Goal: Information Seeking & Learning: Learn about a topic

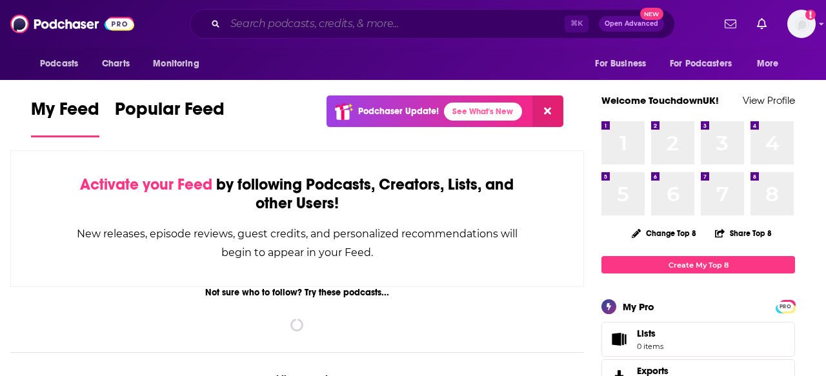
click at [319, 31] on input "Search podcasts, credits, & more..." at bounding box center [394, 24] width 339 height 21
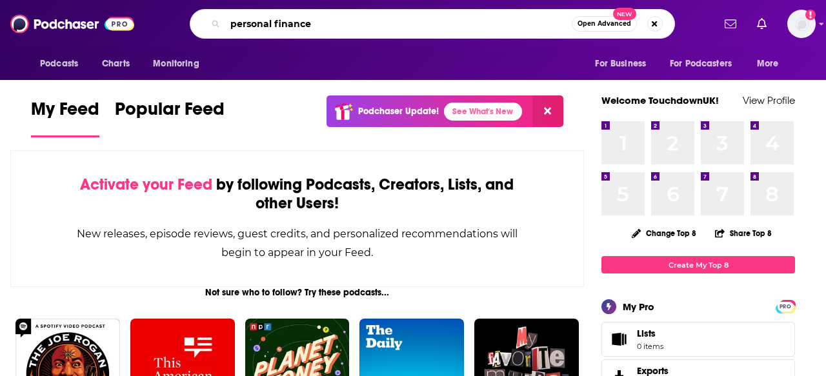
type input "personal finance"
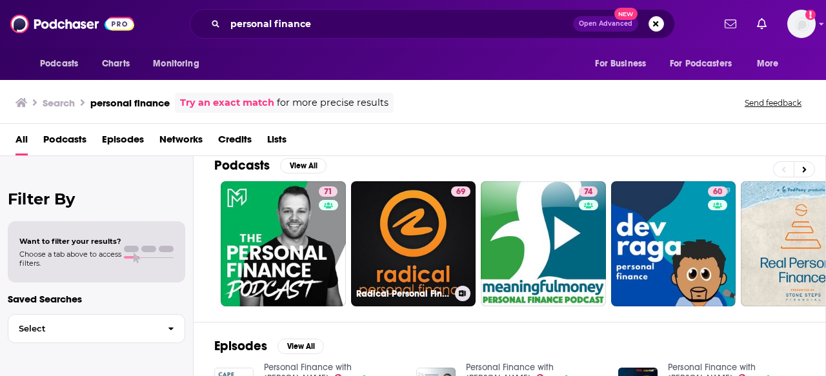
scroll to position [91, 0]
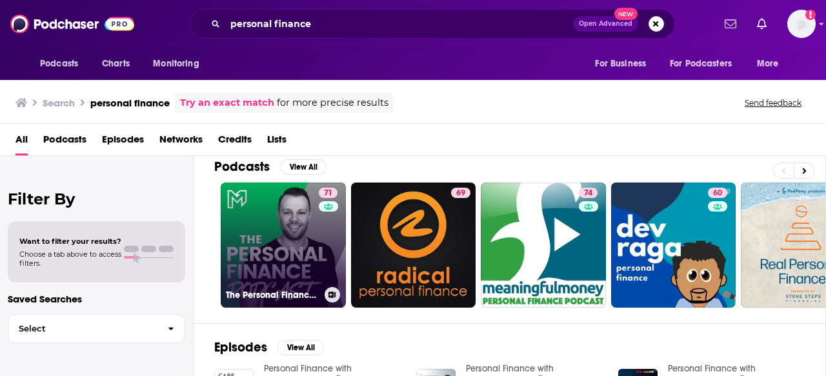
click at [279, 252] on link "71 The Personal Finance Podcast" at bounding box center [283, 245] width 125 height 125
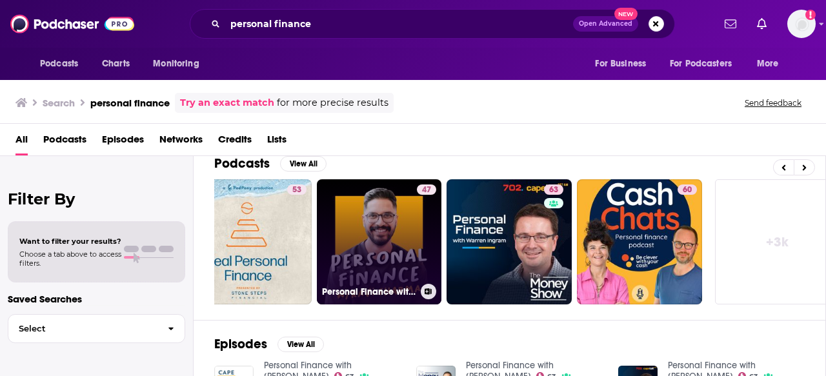
scroll to position [0, 573]
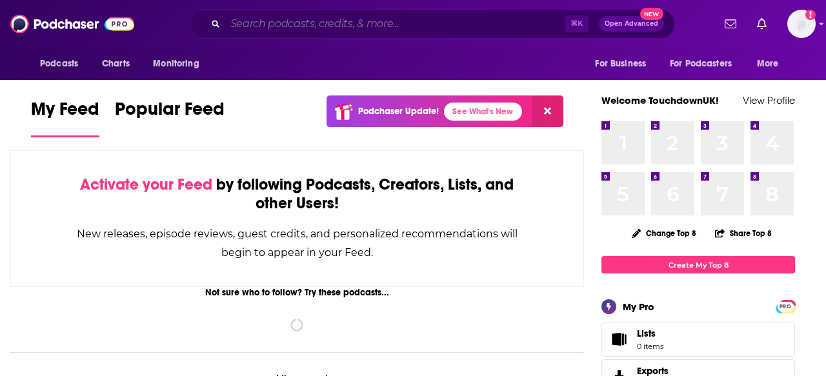
click at [272, 25] on input "Search podcasts, credits, & more..." at bounding box center [394, 24] width 339 height 21
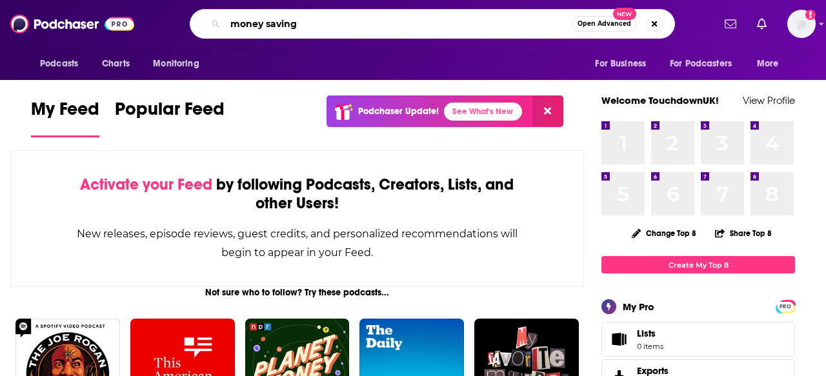
type input "money saving"
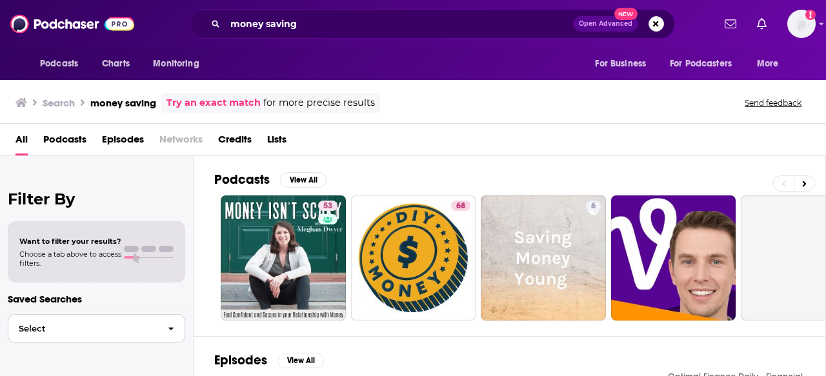
click at [88, 335] on button "Select" at bounding box center [96, 328] width 177 height 29
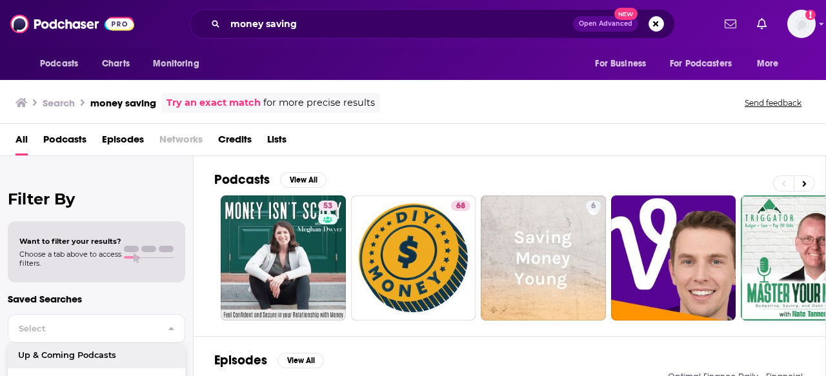
click at [368, 140] on div "All Podcasts Episodes Networks Credits Lists" at bounding box center [415, 142] width 800 height 26
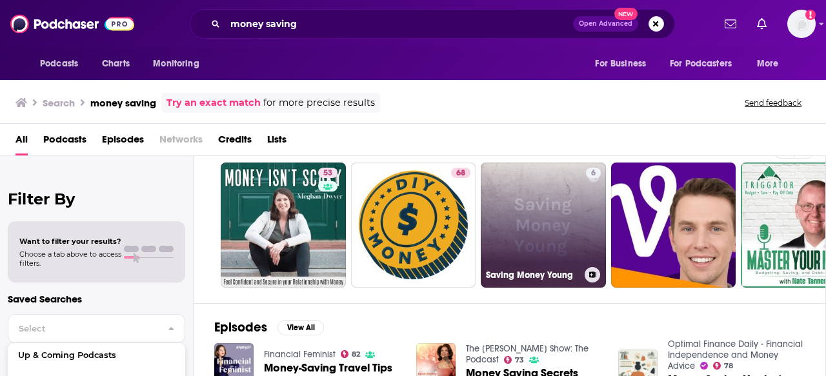
scroll to position [23, 0]
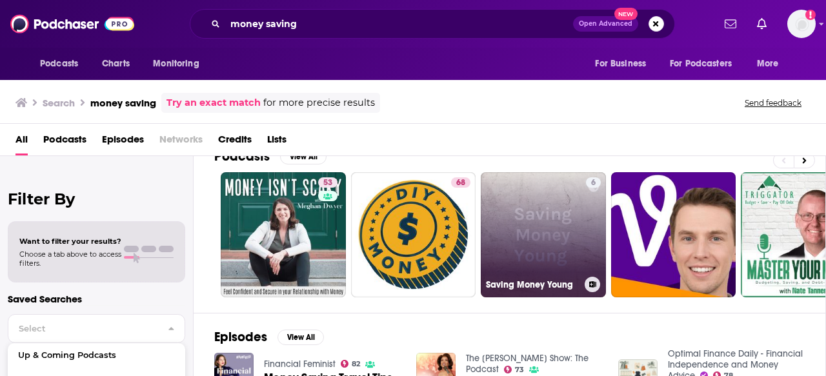
click at [552, 215] on link "6 Saving Money Young" at bounding box center [542, 234] width 125 height 125
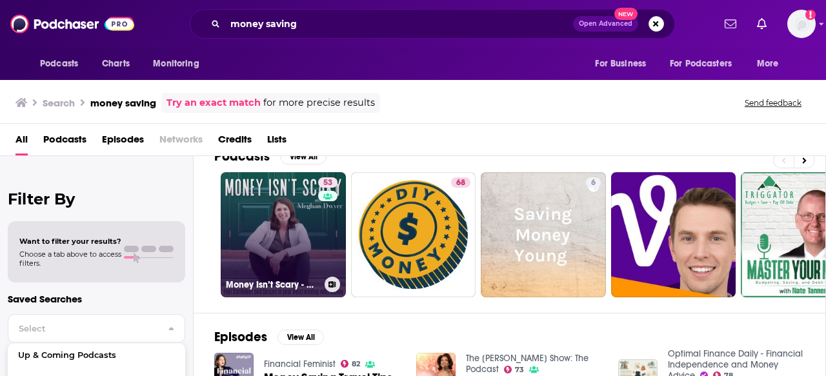
click at [293, 243] on link "53 Money Isn’t Scary - Money Mindset, Money Anxiety, Intentional Spending, Savi…" at bounding box center [283, 234] width 125 height 125
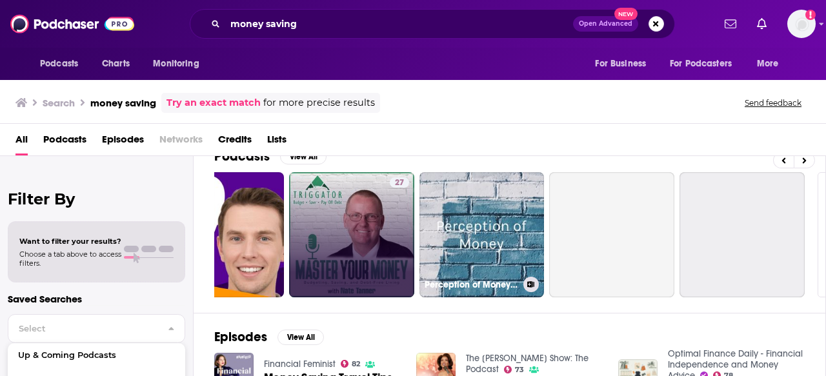
scroll to position [0, 459]
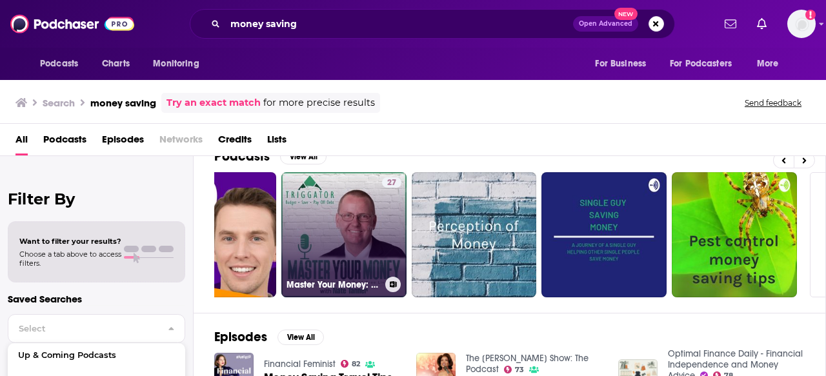
click at [355, 221] on link "27 Master Your Money: Budgeting, Saving, and Debt-Free Living" at bounding box center [343, 234] width 125 height 125
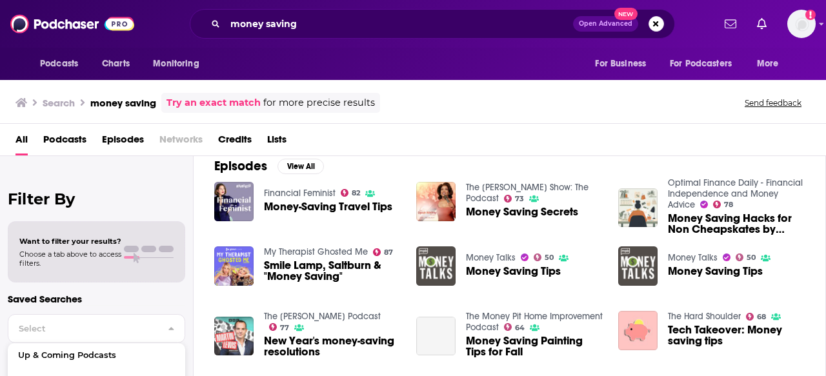
scroll to position [193, 0]
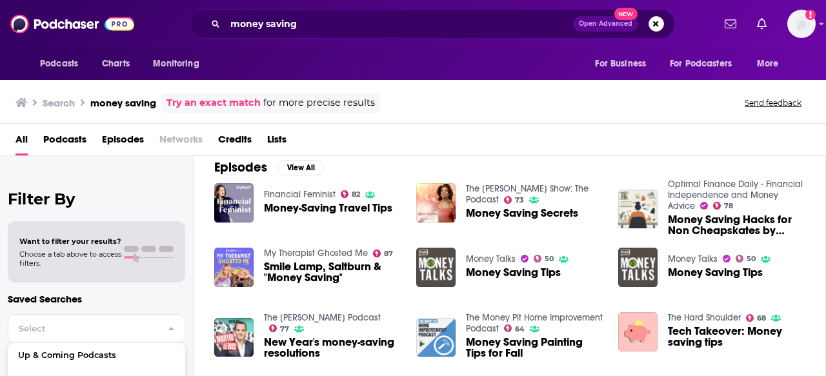
click at [685, 183] on link "Optimal Finance Daily - Financial Independence and Money Advice" at bounding box center [734, 195] width 135 height 33
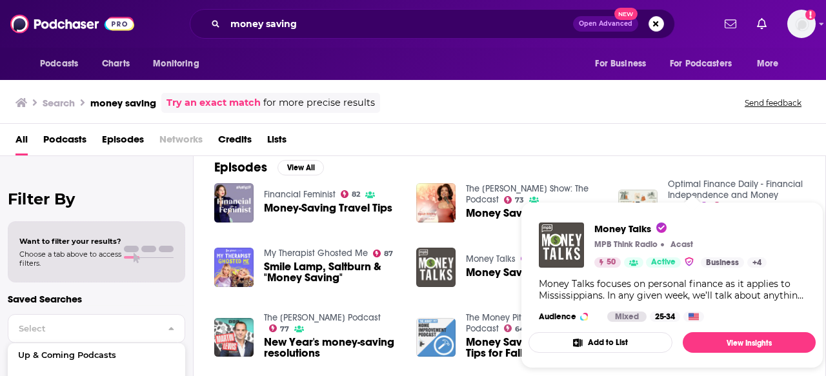
click at [688, 257] on img "Show Podcast Details" at bounding box center [689, 261] width 10 height 11
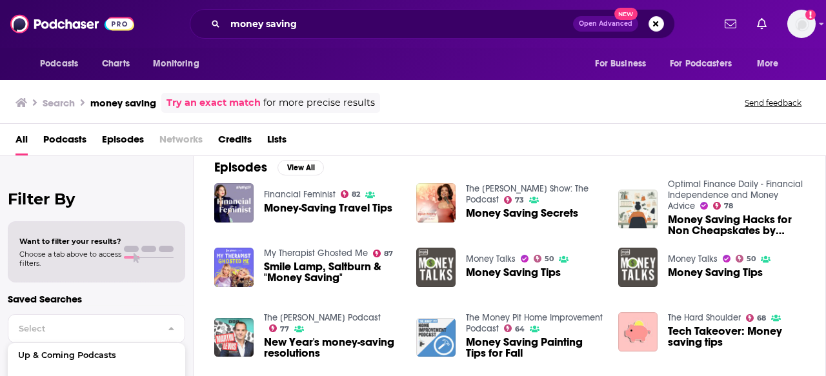
click at [694, 261] on link "Money Talks" at bounding box center [692, 258] width 50 height 11
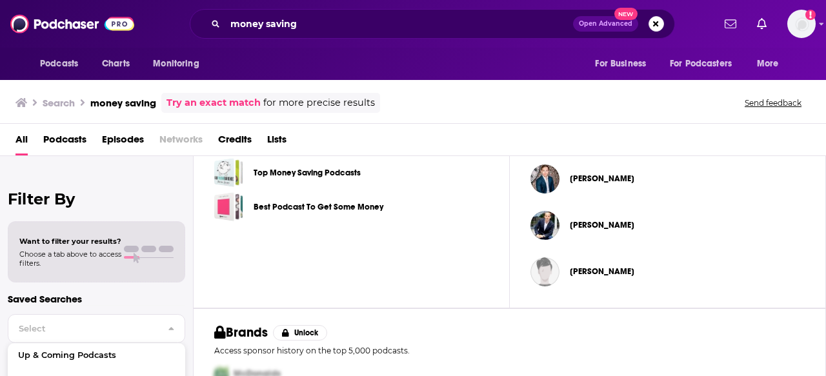
scroll to position [532, 0]
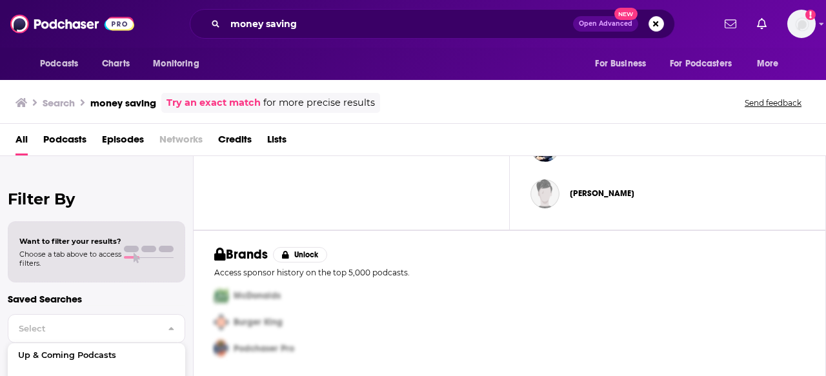
click at [130, 257] on span at bounding box center [131, 257] width 15 height 3
click at [71, 139] on span "Podcasts" at bounding box center [64, 142] width 43 height 26
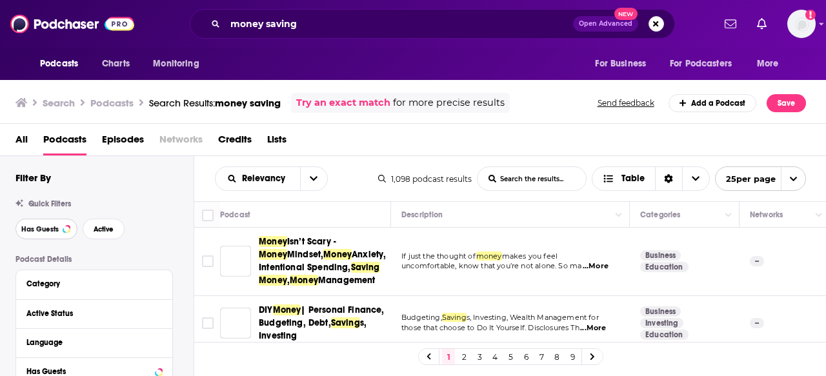
click at [45, 230] on span "Has Guests" at bounding box center [39, 229] width 37 height 7
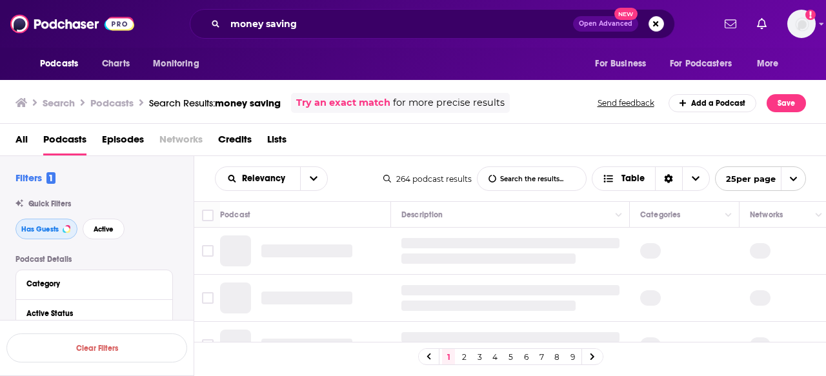
click at [51, 229] on span "Has Guests" at bounding box center [39, 229] width 37 height 7
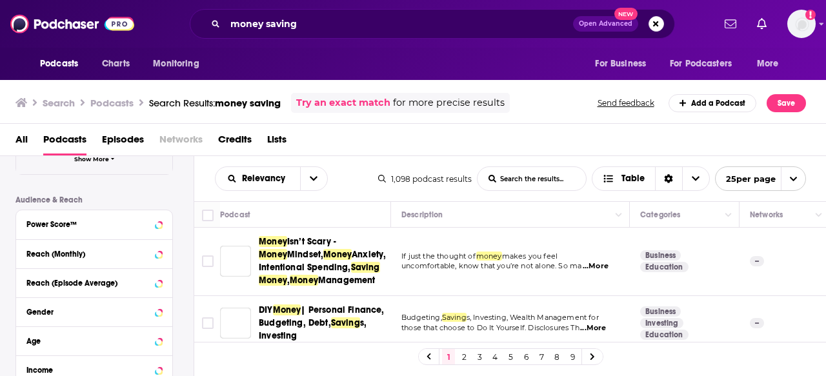
scroll to position [331, 0]
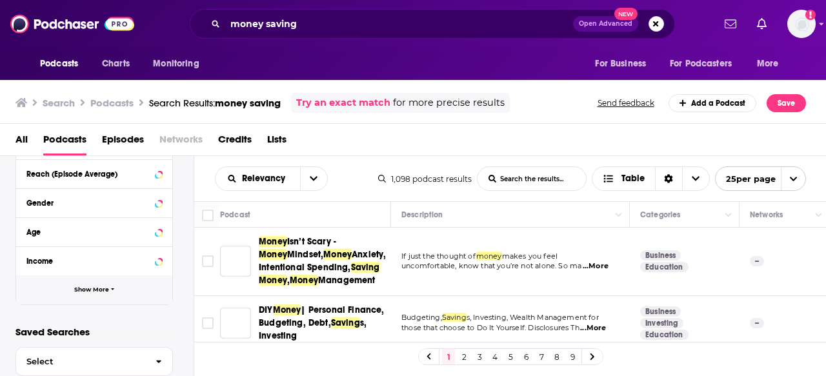
click at [99, 288] on span "Show More" at bounding box center [91, 289] width 35 height 7
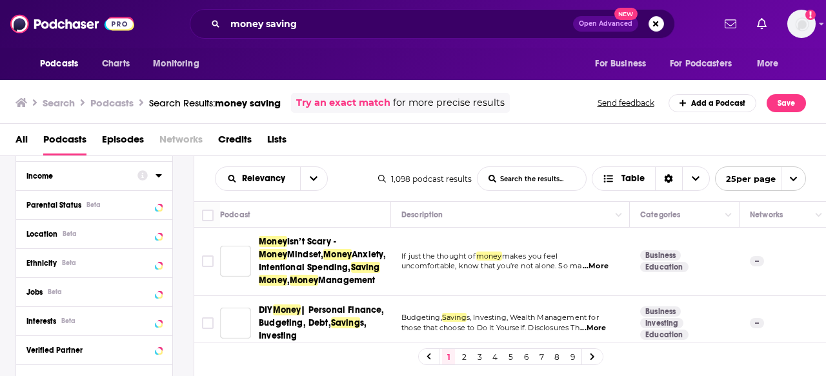
scroll to position [501, 0]
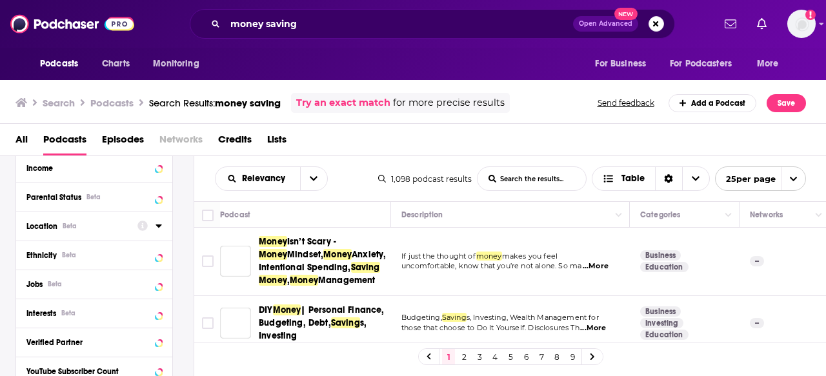
click at [109, 228] on div "Location Beta" at bounding box center [77, 226] width 103 height 9
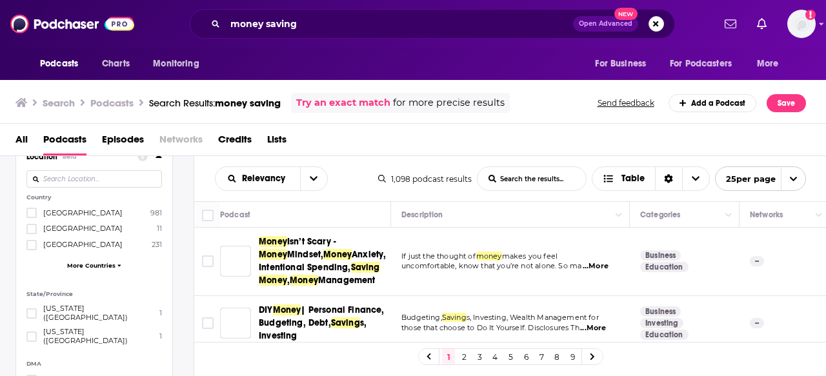
scroll to position [570, 0]
click at [96, 268] on span "More Countries" at bounding box center [91, 265] width 48 height 7
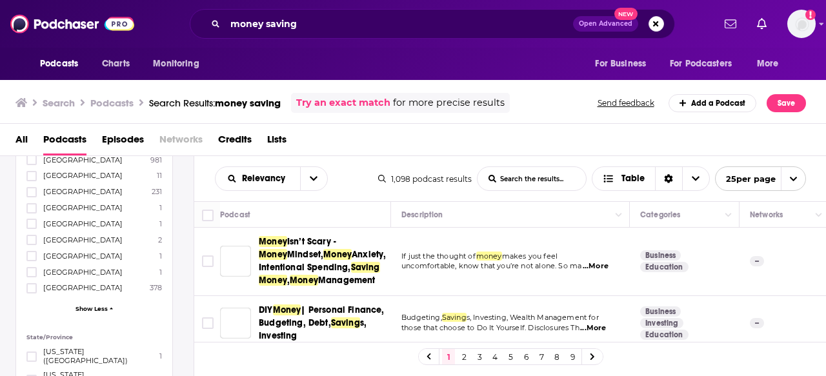
scroll to position [625, 0]
click at [72, 287] on span "[GEOGRAPHIC_DATA]" at bounding box center [82, 286] width 79 height 9
click at [32, 291] on input "multiSelectOption-unitedkingdom-8" at bounding box center [32, 291] width 0 height 0
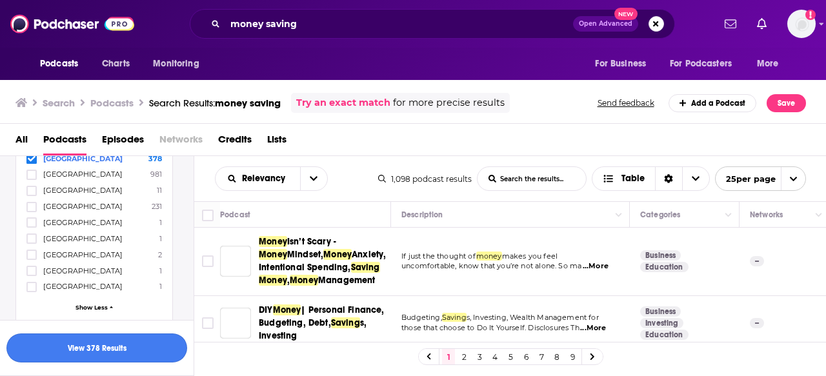
click at [117, 353] on button "View 378 Results" at bounding box center [96, 347] width 181 height 29
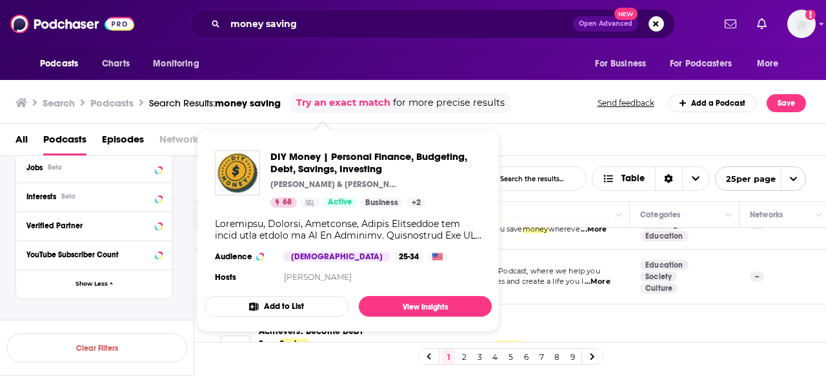
scroll to position [118, 0]
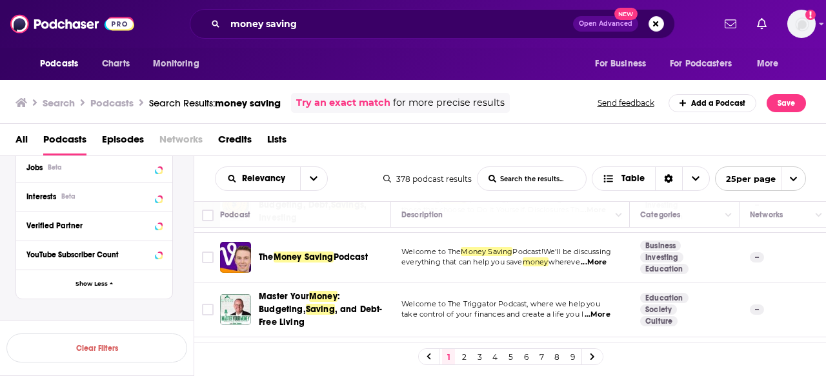
click at [583, 255] on span "Podcast!We'll be discussing" at bounding box center [561, 251] width 99 height 9
